Goal: Task Accomplishment & Management: Use online tool/utility

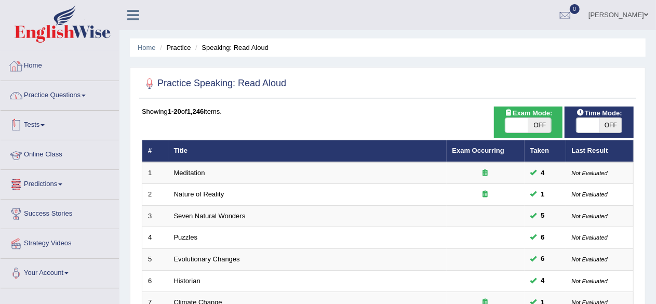
click at [64, 95] on link "Practice Questions" at bounding box center [60, 94] width 118 height 26
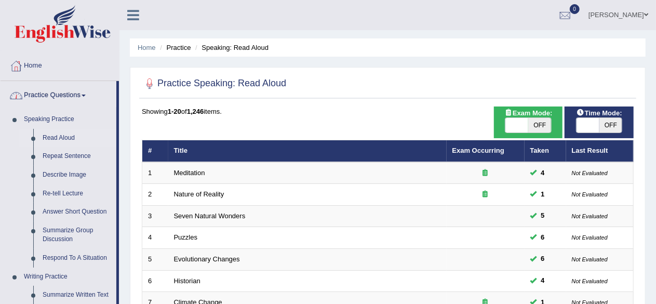
click at [36, 64] on link "Home" at bounding box center [60, 64] width 118 height 26
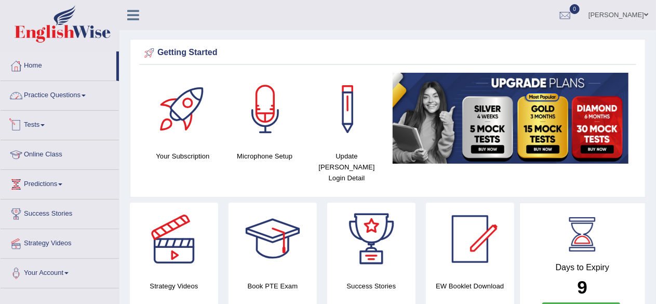
click at [56, 95] on link "Practice Questions" at bounding box center [60, 94] width 118 height 26
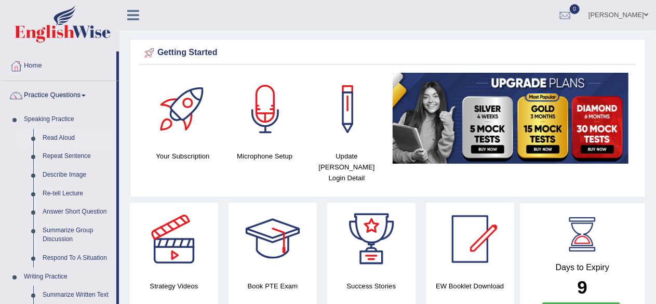
click at [57, 138] on link "Read Aloud" at bounding box center [77, 138] width 78 height 19
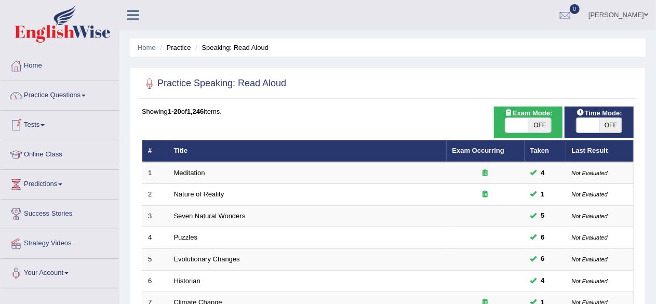
click at [45, 124] on span at bounding box center [43, 125] width 4 height 2
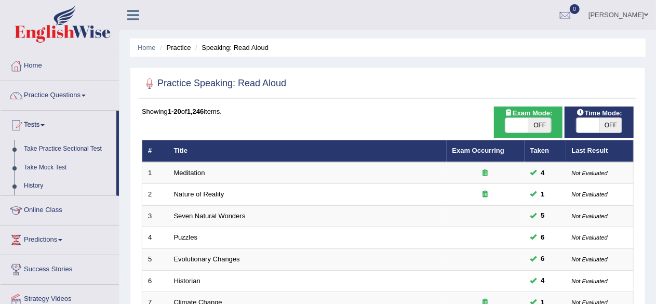
click at [340, 16] on ul "Naeem Ahmed Toggle navigation Username: naeemahmed Access Type: Online Subscrip…" at bounding box center [469, 15] width 376 height 30
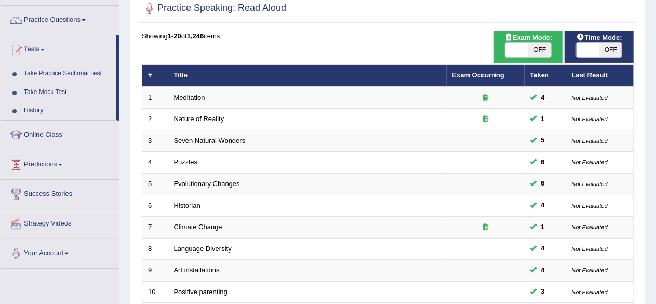
scroll to position [52, 0]
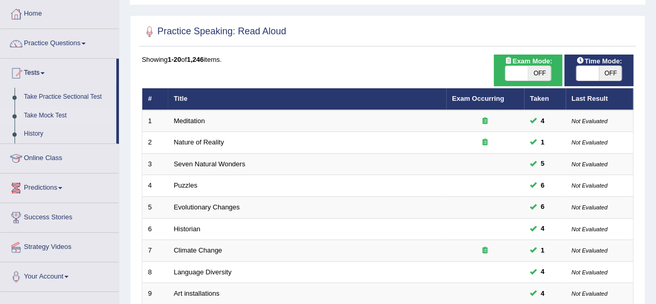
click at [51, 114] on link "Take Mock Test" at bounding box center [67, 116] width 97 height 19
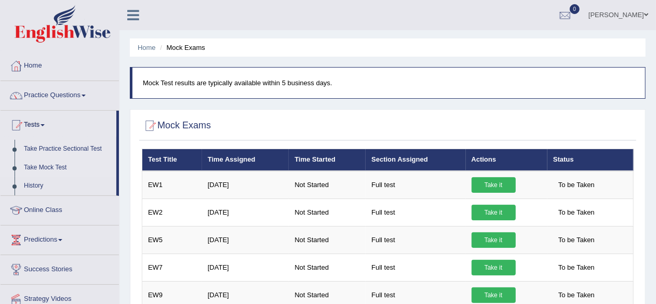
click at [51, 147] on link "Take Practice Sectional Test" at bounding box center [67, 149] width 97 height 19
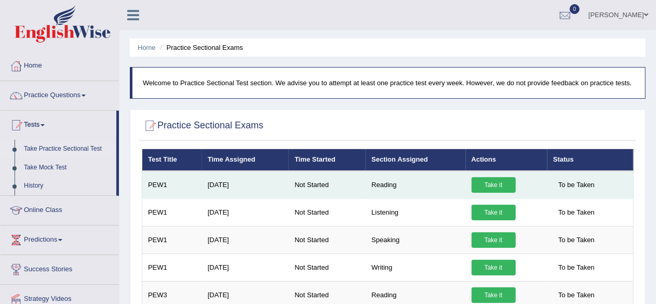
click at [155, 186] on td "PEW1" at bounding box center [172, 185] width 60 height 28
click at [493, 183] on link "Take it" at bounding box center [494, 185] width 44 height 16
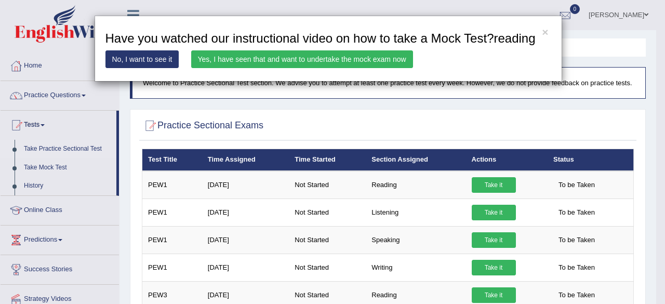
click at [150, 61] on link "No, I want to see it" at bounding box center [143, 59] width 74 height 18
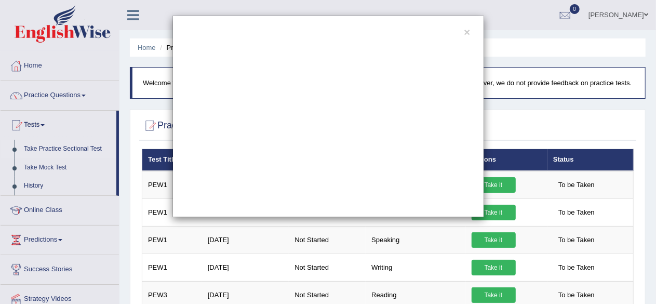
drag, startPoint x: 402, startPoint y: 32, endPoint x: 289, endPoint y: 4, distance: 115.7
click at [289, 4] on div "×" at bounding box center [328, 152] width 656 height 304
click at [470, 31] on button "×" at bounding box center [467, 32] width 6 height 11
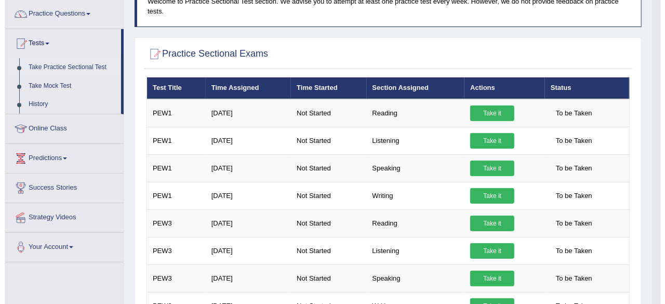
scroll to position [104, 0]
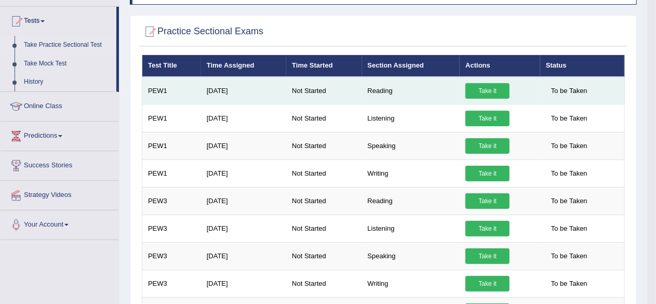
click at [486, 90] on link "Take it" at bounding box center [488, 91] width 44 height 16
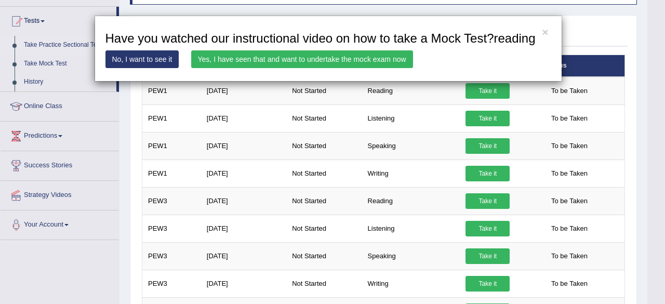
click at [295, 58] on link "Yes, I have seen that and want to undertake the mock exam now" at bounding box center [302, 59] width 222 height 18
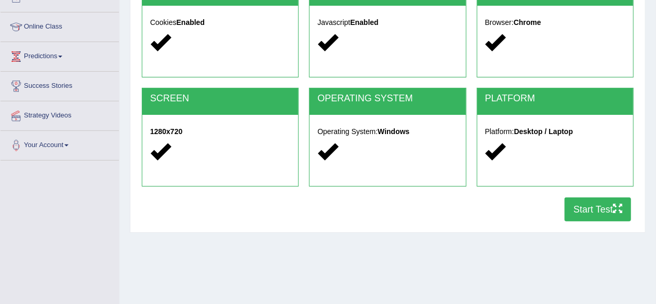
scroll to position [104, 0]
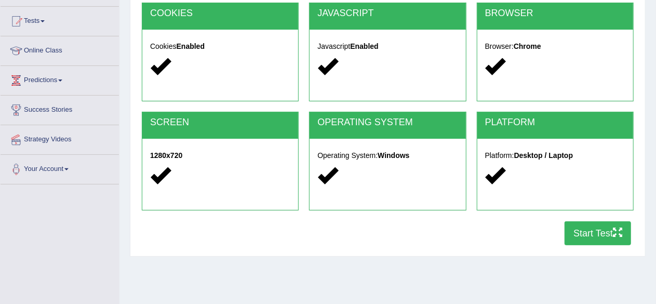
click at [589, 234] on button "Start Test" at bounding box center [598, 233] width 67 height 24
